Goal: Information Seeking & Learning: Learn about a topic

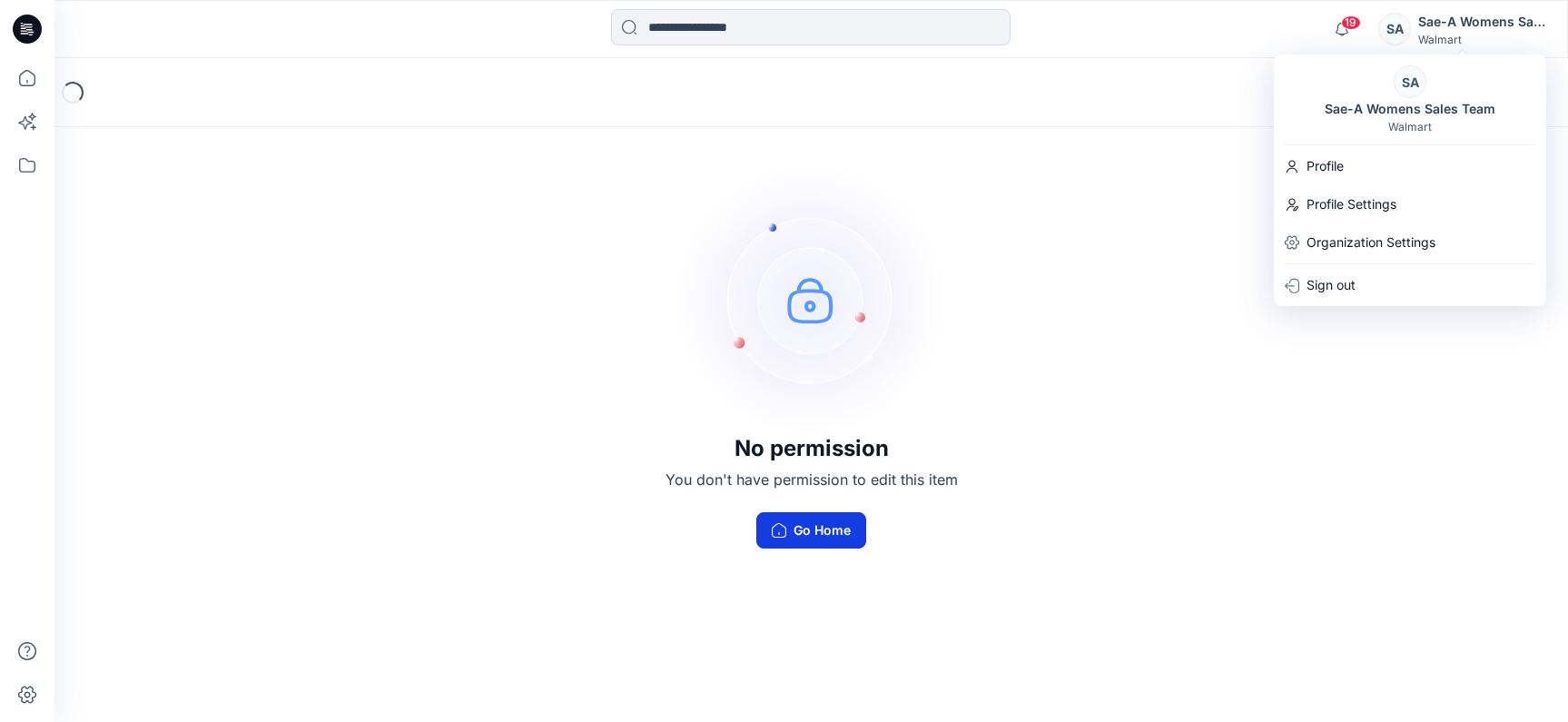
click at [806, 533] on button "Go Home" at bounding box center [811, 530] width 110 height 37
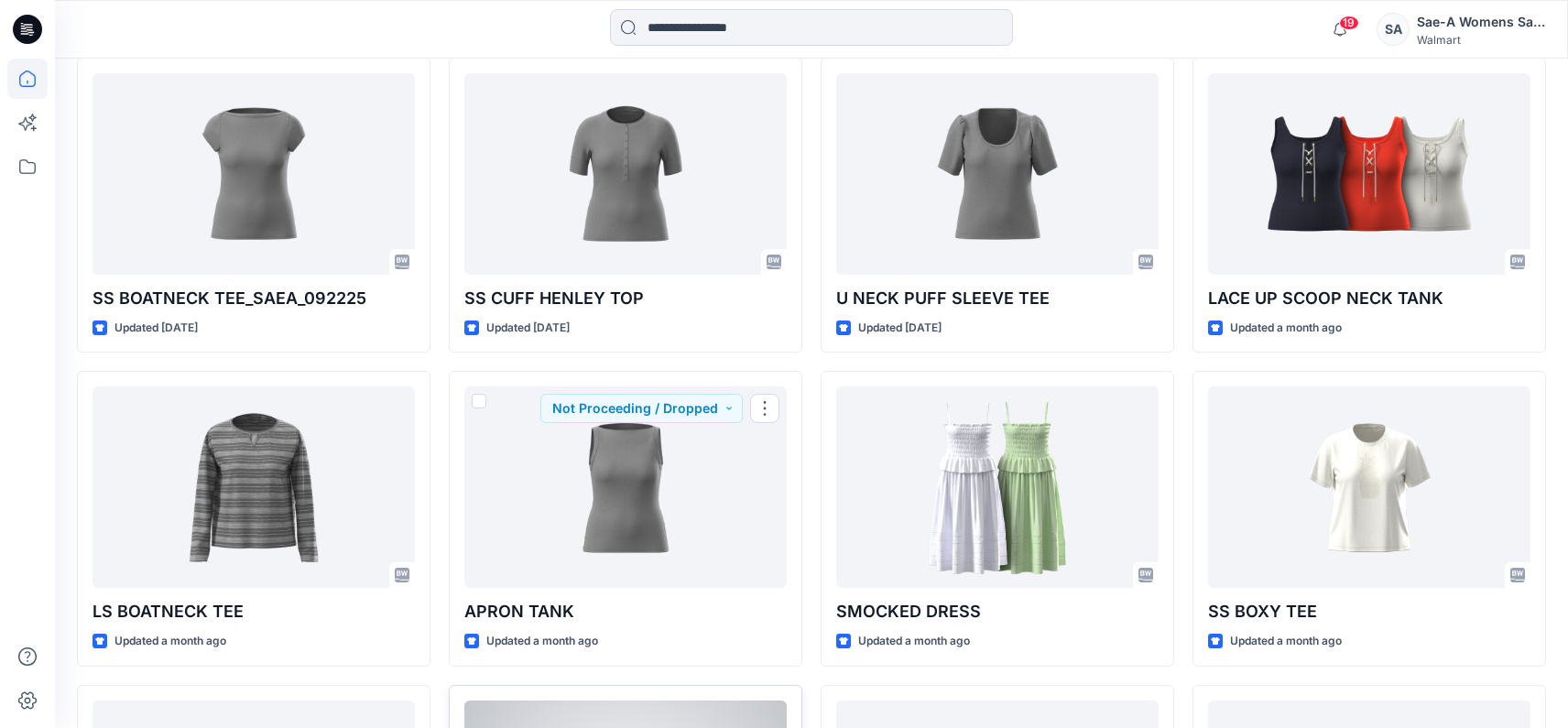
scroll to position [889, 0]
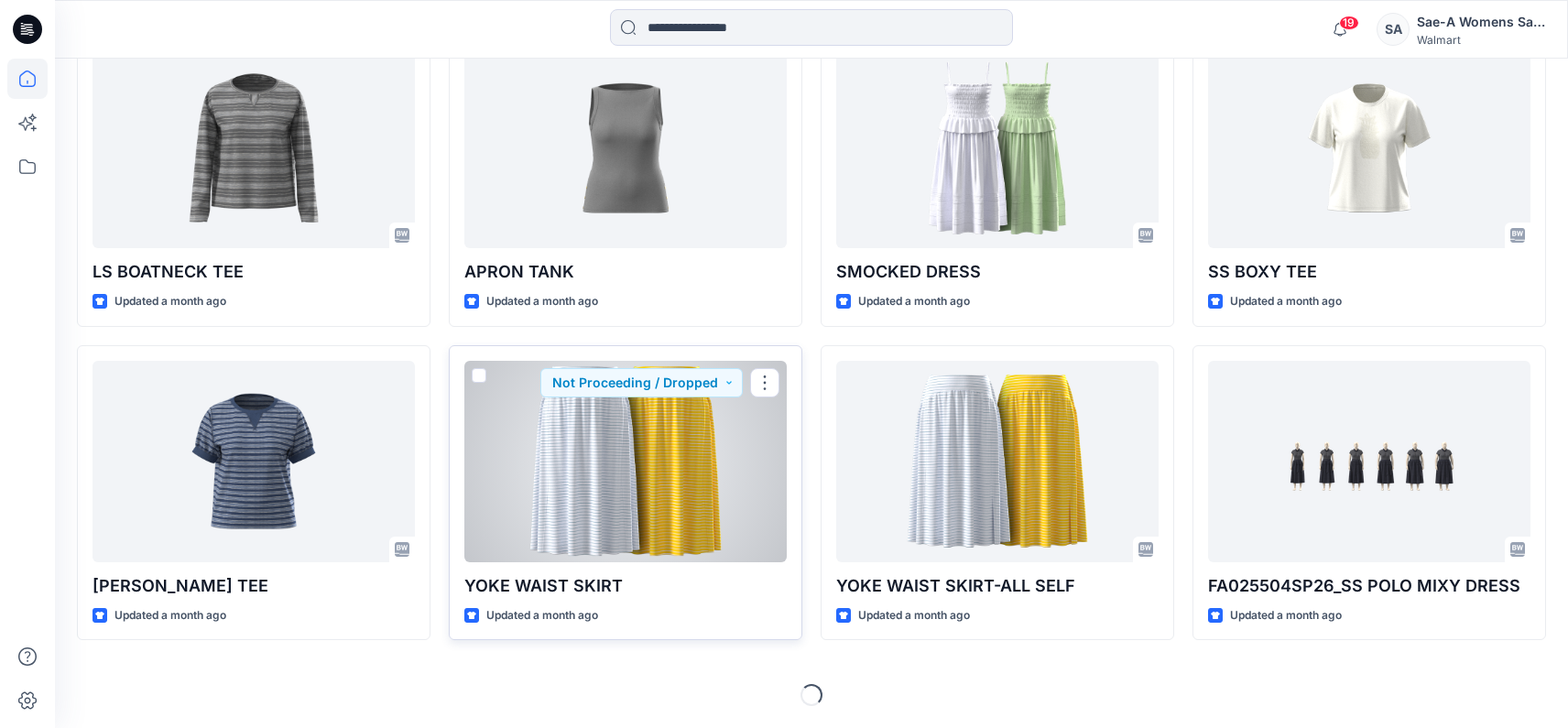
click at [602, 552] on div at bounding box center [625, 461] width 323 height 201
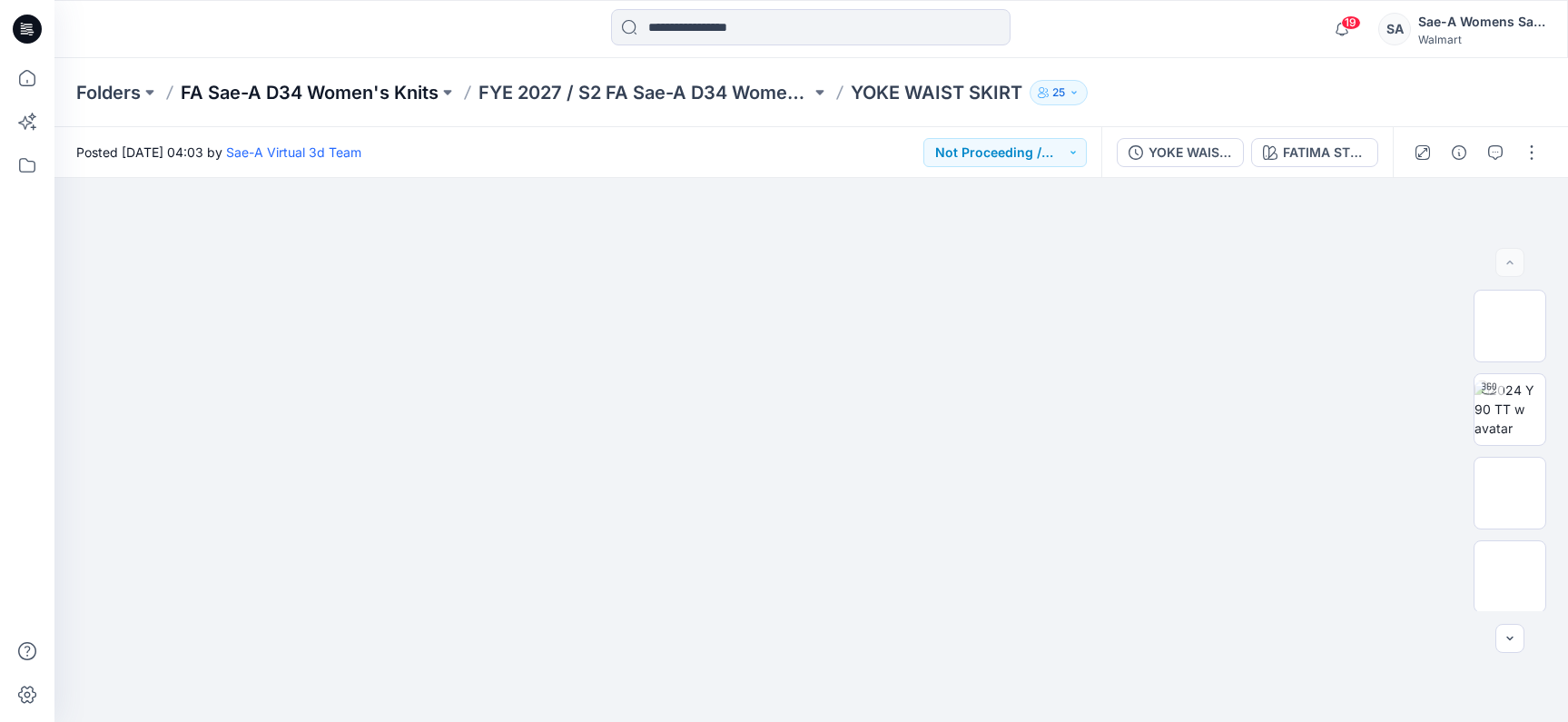
click at [290, 97] on p "FA Sae-A D34 Women's Knits" at bounding box center [309, 93] width 258 height 26
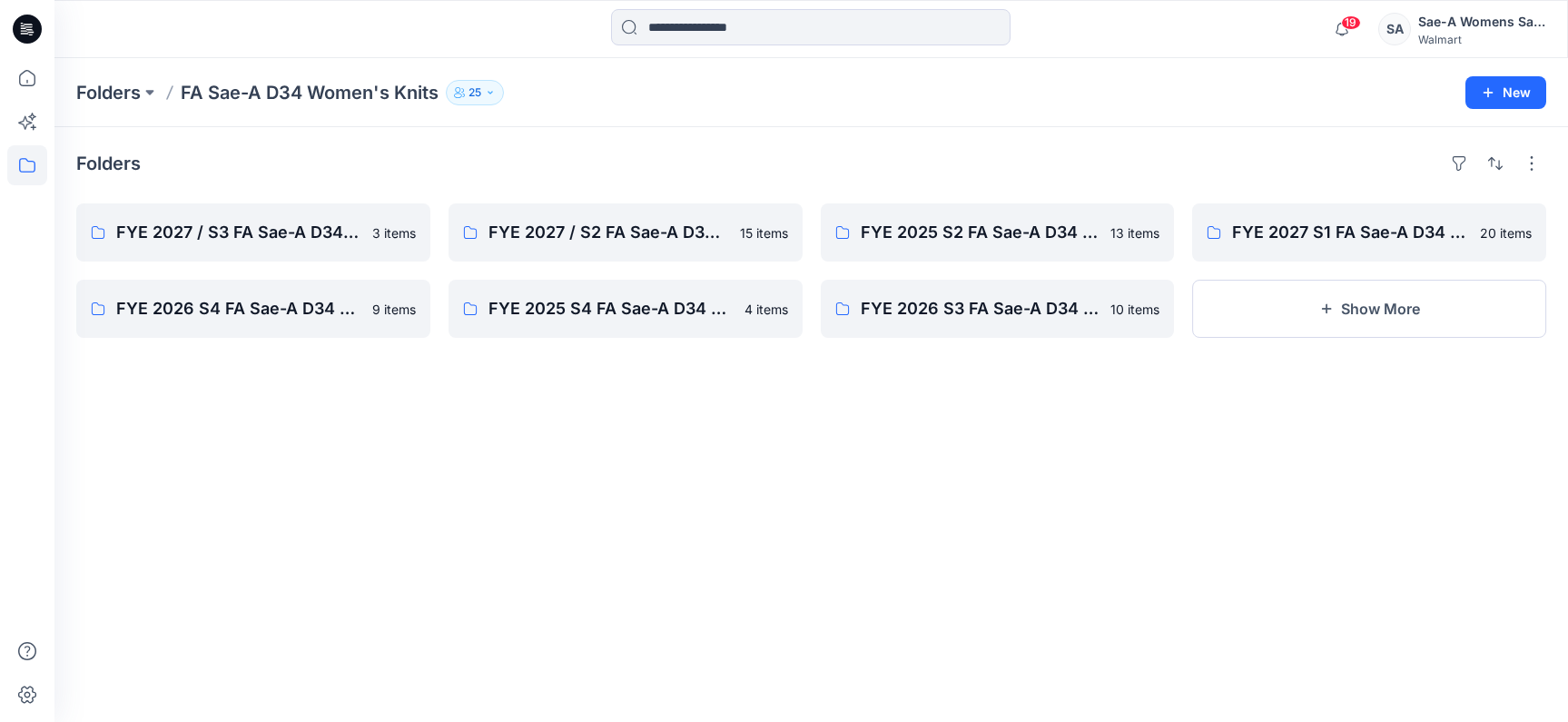
click at [761, 695] on div "Folders FYE 2027 / S3 FA Sae-A D34 Women's Knits 3 items FYE 2026 S4 FA Sae-A D…" at bounding box center [811, 425] width 1514 height 595
click at [273, 250] on link "FYE 2027 / S3 FA Sae-A D34 Women's Knits" at bounding box center [253, 232] width 354 height 58
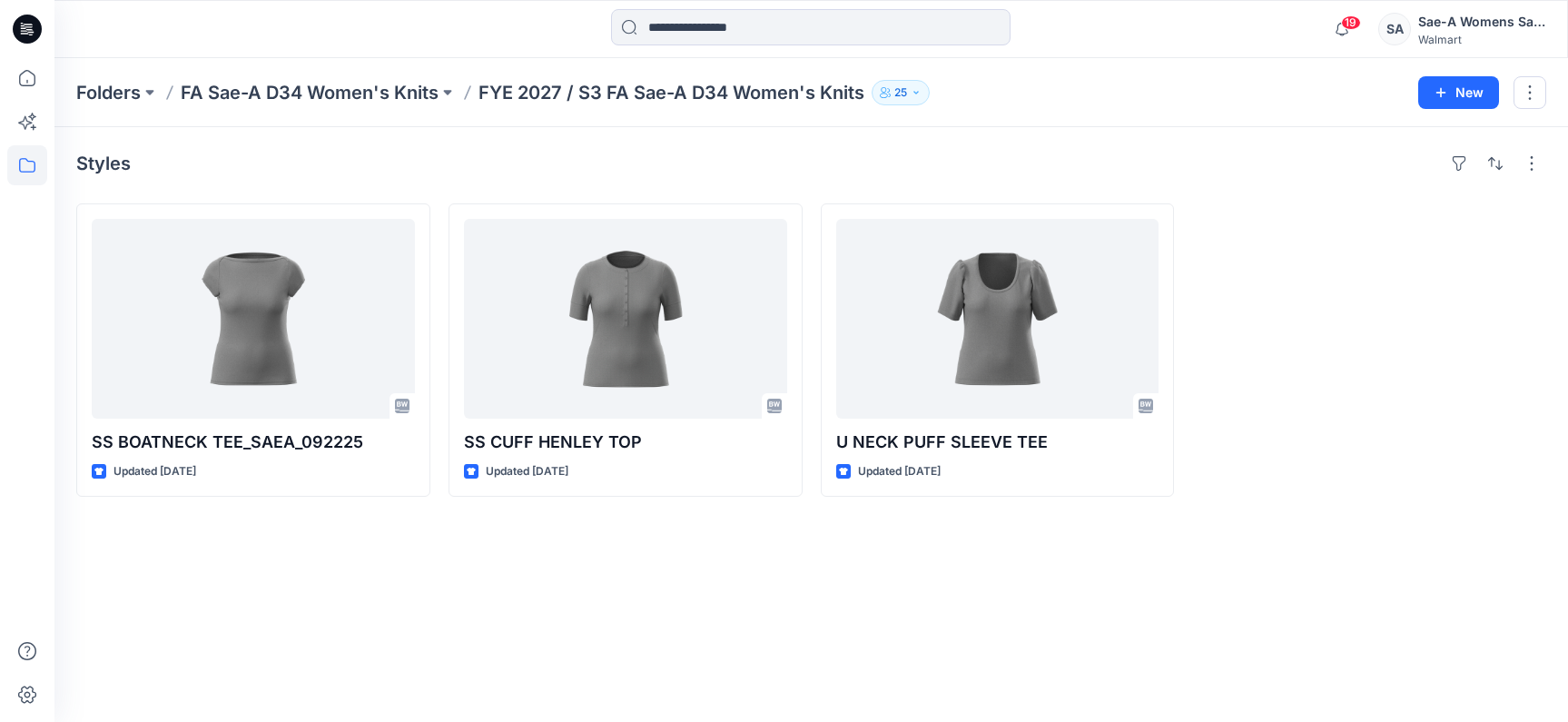
drag, startPoint x: 23, startPoint y: 565, endPoint x: 131, endPoint y: 564, distance: 108.0
click at [23, 565] on div at bounding box center [27, 390] width 39 height 664
click at [625, 684] on div "Styles SS BOATNECK TEE_SAEA_092225 Updated [DATE] SS CUFF HENLEY TOP Updated [D…" at bounding box center [811, 425] width 1514 height 595
click at [28, 354] on div at bounding box center [27, 390] width 39 height 664
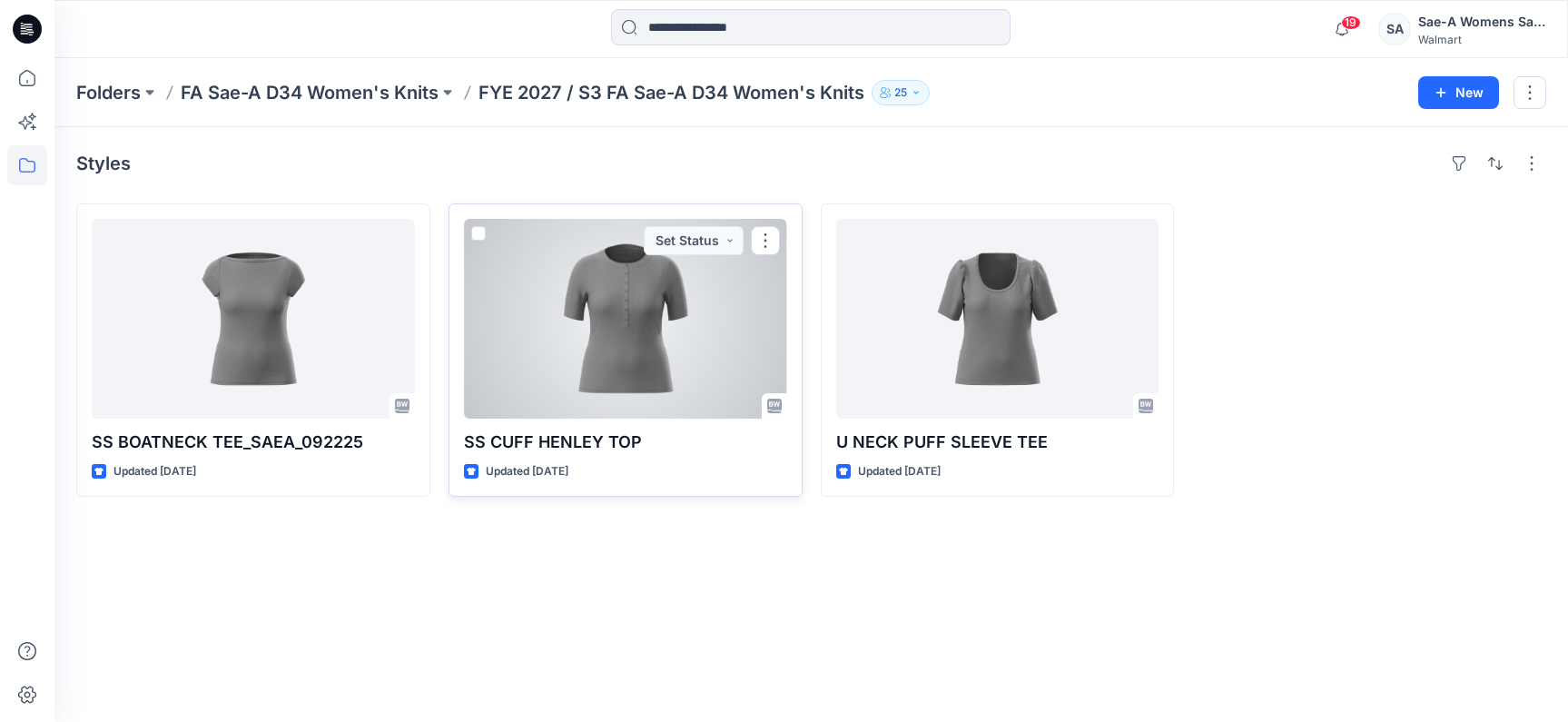
click at [658, 349] on div at bounding box center [625, 319] width 323 height 200
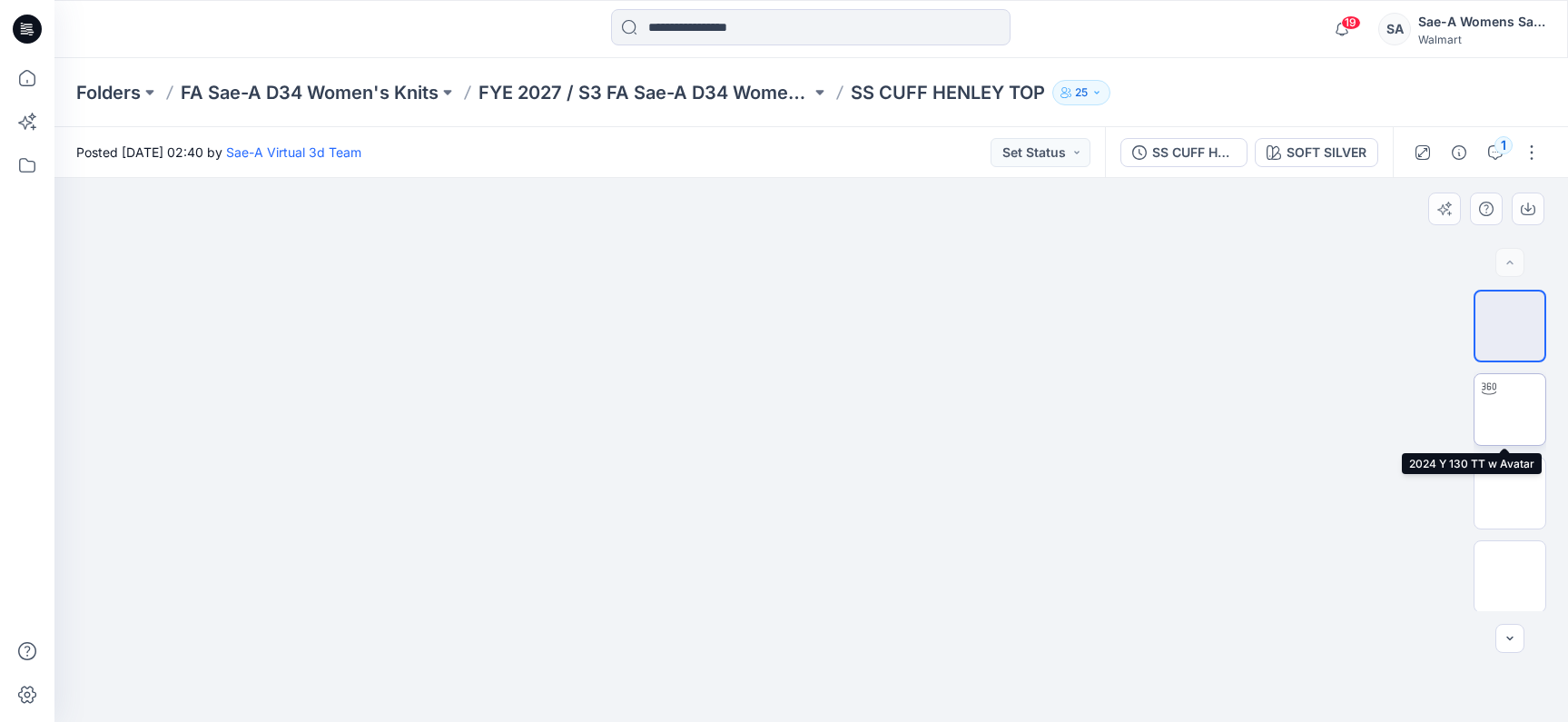
click at [1510, 410] on img at bounding box center [1510, 410] width 0 height 0
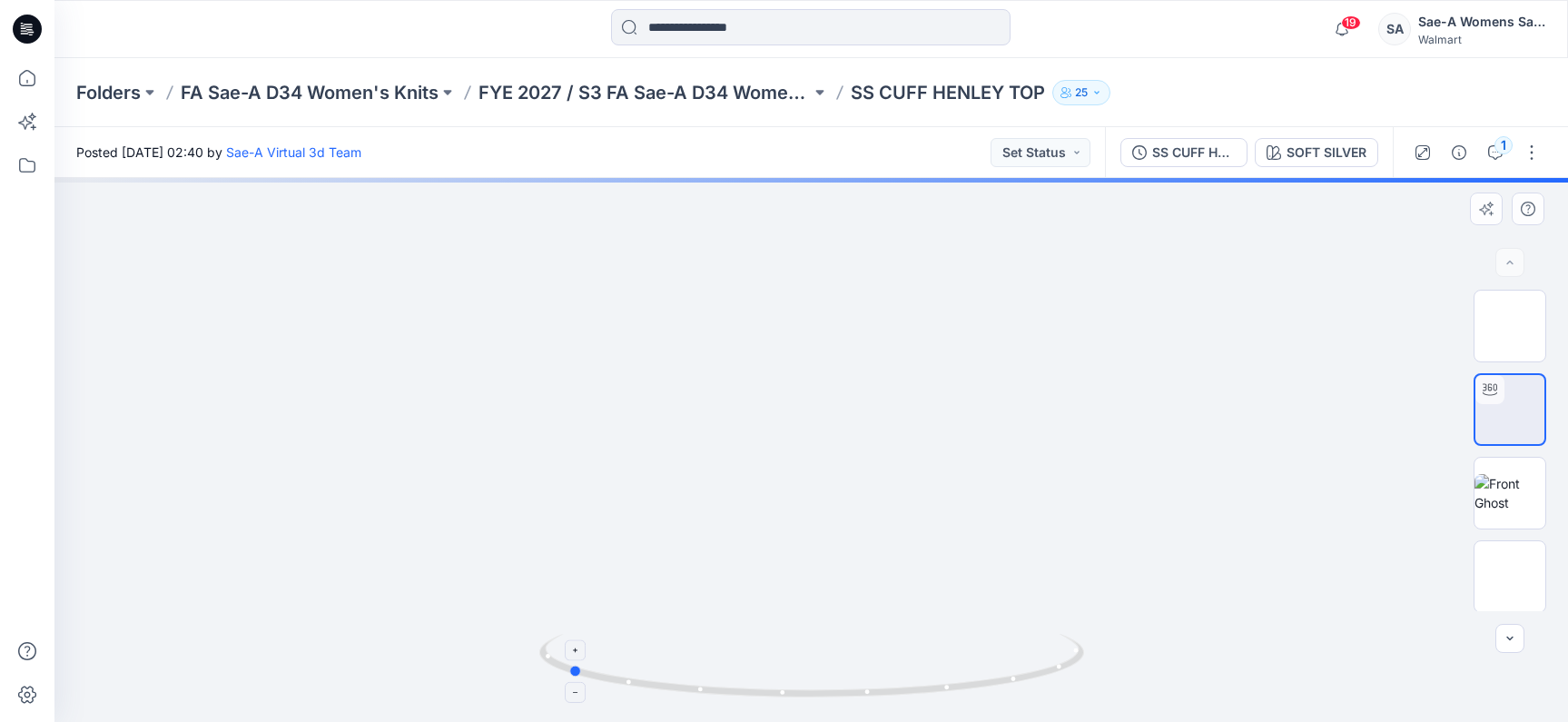
drag, startPoint x: 837, startPoint y: 697, endPoint x: 595, endPoint y: 687, distance: 242.2
click at [595, 687] on icon at bounding box center [814, 668] width 549 height 68
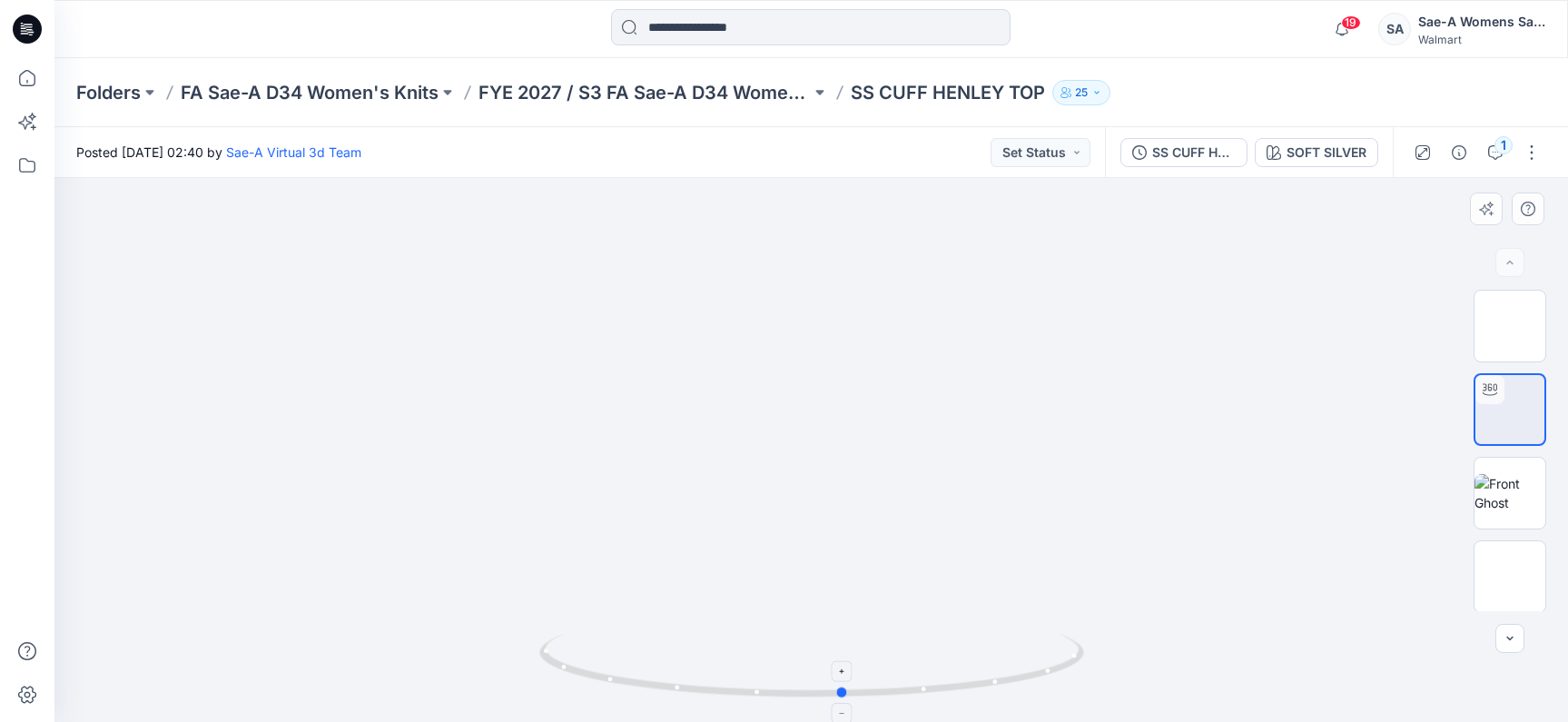
drag, startPoint x: 859, startPoint y: 693, endPoint x: 590, endPoint y: 692, distance: 269.0
click at [590, 692] on icon at bounding box center [814, 668] width 549 height 68
drag, startPoint x: 884, startPoint y: 415, endPoint x: 889, endPoint y: 483, distance: 68.2
drag, startPoint x: 900, startPoint y: 557, endPoint x: 899, endPoint y: 460, distance: 97.0
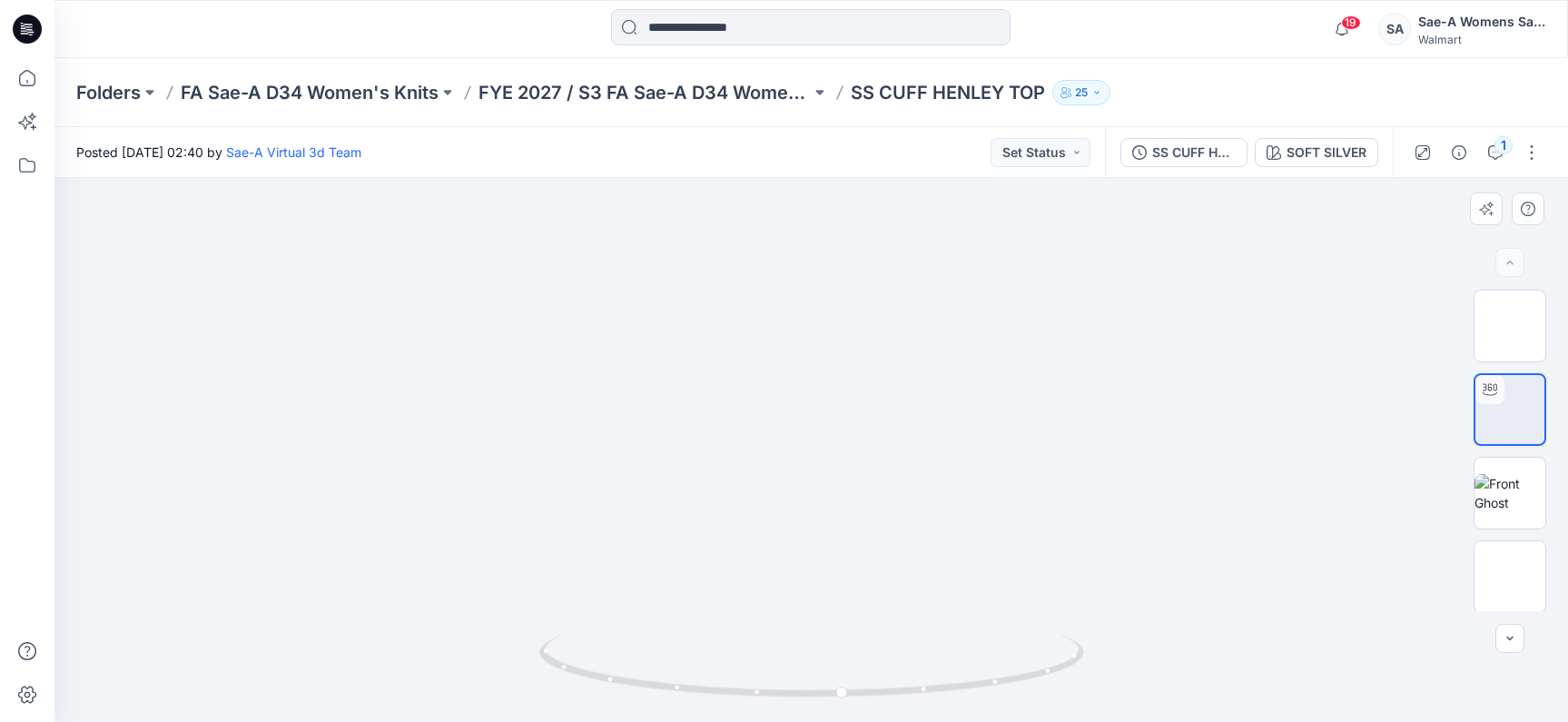
drag, startPoint x: 860, startPoint y: 695, endPoint x: 714, endPoint y: 685, distance: 146.3
click at [714, 685] on icon at bounding box center [814, 668] width 549 height 68
drag, startPoint x: 866, startPoint y: 595, endPoint x: 857, endPoint y: 594, distance: 9.1
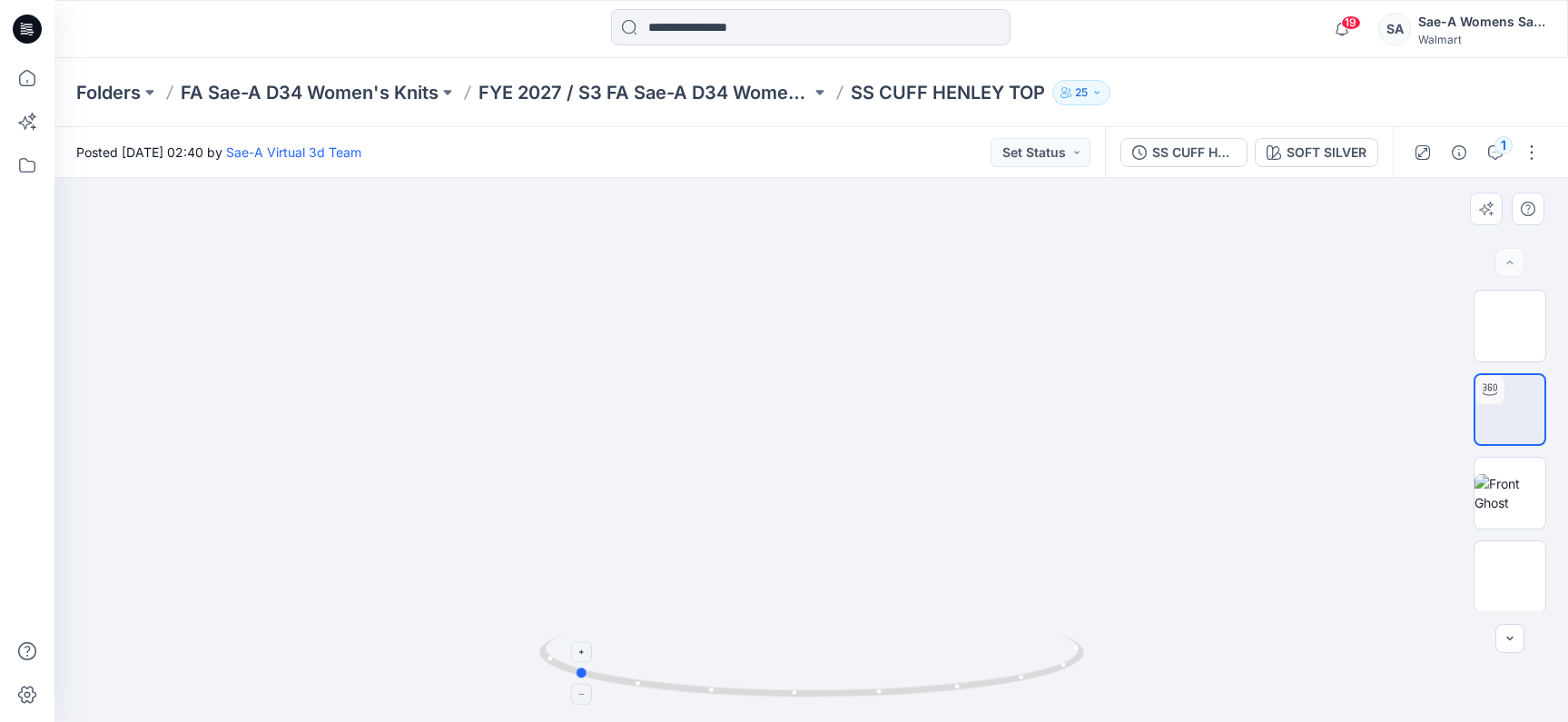
drag, startPoint x: 821, startPoint y: 695, endPoint x: 697, endPoint y: 697, distance: 124.0
click at [697, 697] on icon at bounding box center [814, 668] width 549 height 68
drag, startPoint x: 787, startPoint y: 281, endPoint x: 876, endPoint y: 516, distance: 251.3
drag, startPoint x: 856, startPoint y: 475, endPoint x: 855, endPoint y: 440, distance: 35.0
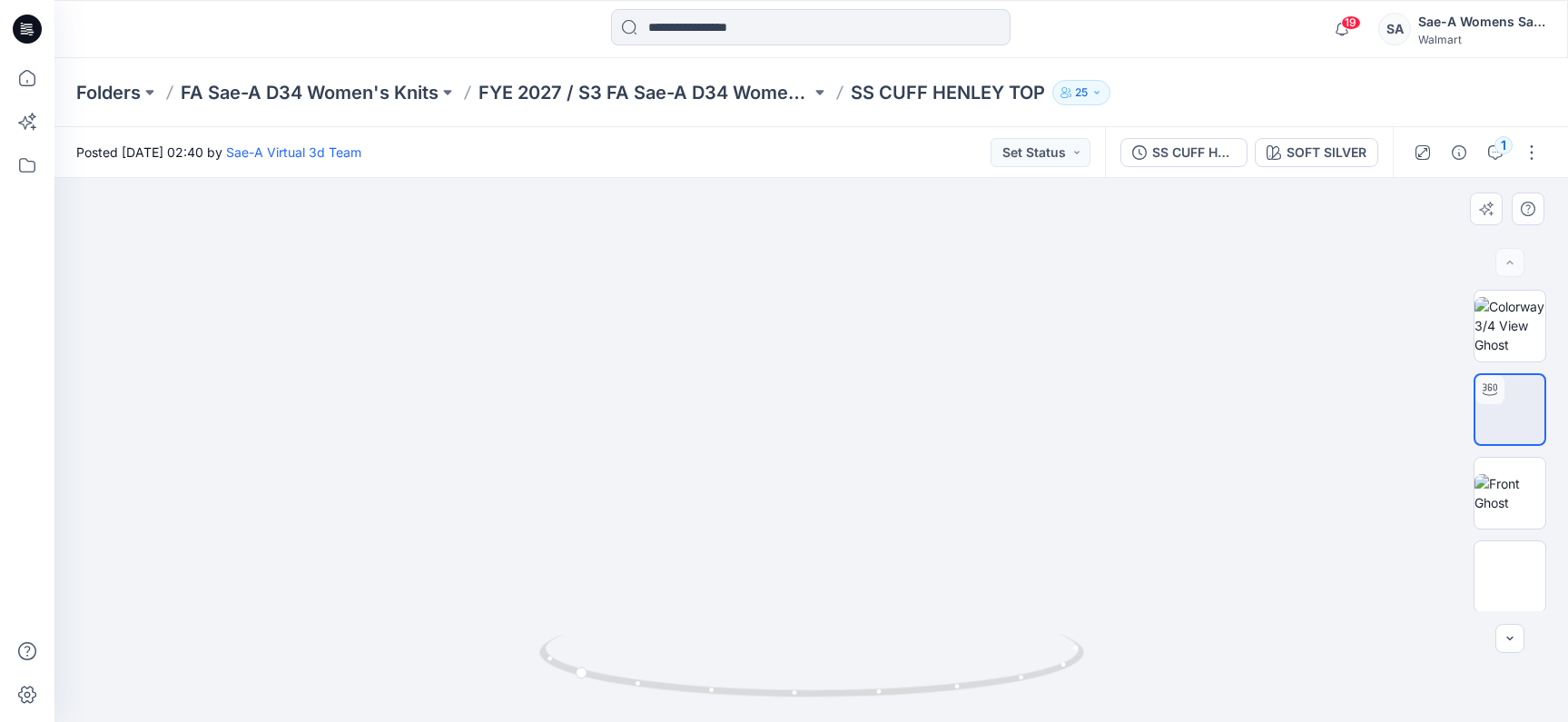
click at [855, 440] on img at bounding box center [811, 303] width 1127 height 837
click at [24, 467] on div at bounding box center [27, 390] width 39 height 664
drag, startPoint x: 735, startPoint y: 655, endPoint x: 879, endPoint y: 550, distance: 178.2
click at [1152, 602] on div at bounding box center [811, 449] width 1514 height 544
drag, startPoint x: 824, startPoint y: 689, endPoint x: 711, endPoint y: 696, distance: 113.2
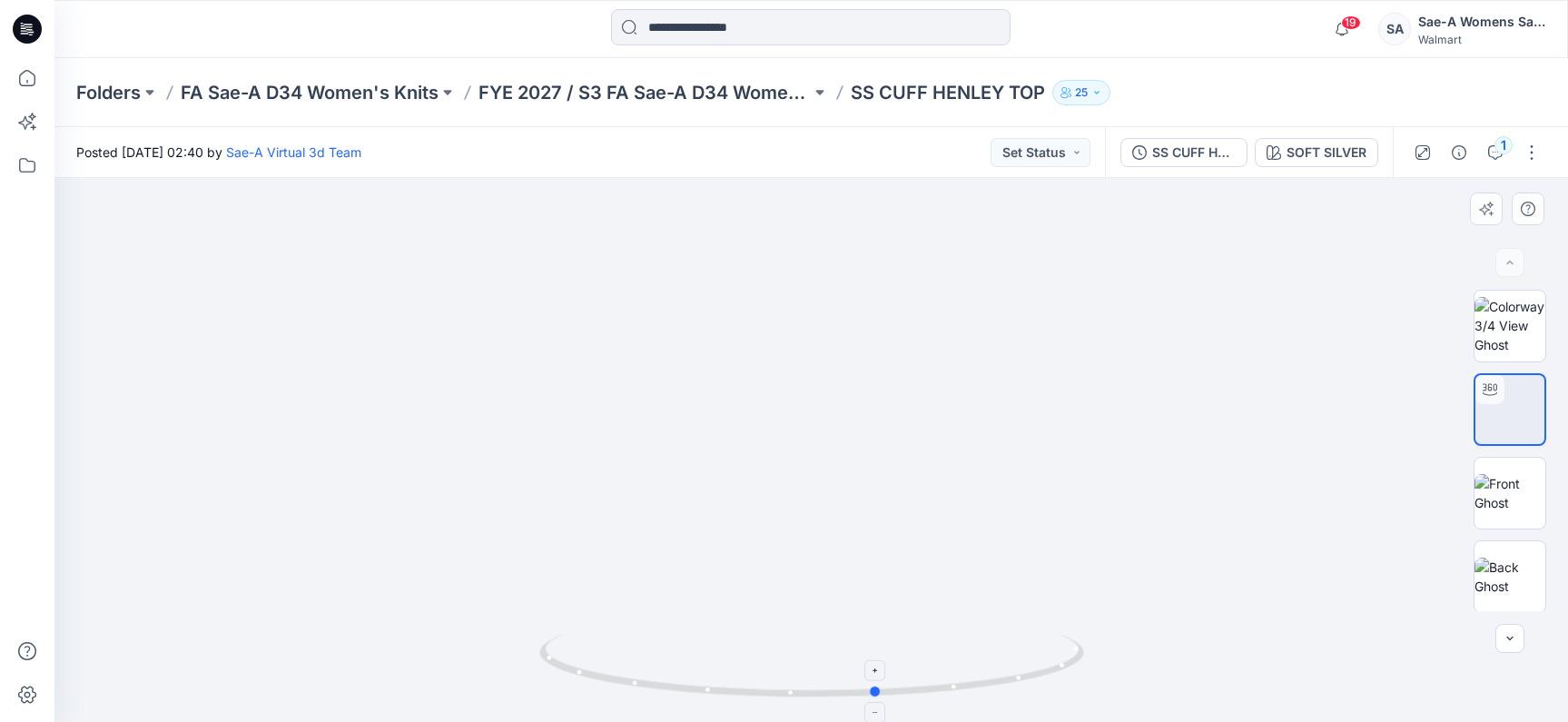
click at [711, 696] on icon at bounding box center [814, 668] width 549 height 68
